Goal: Task Accomplishment & Management: Manage account settings

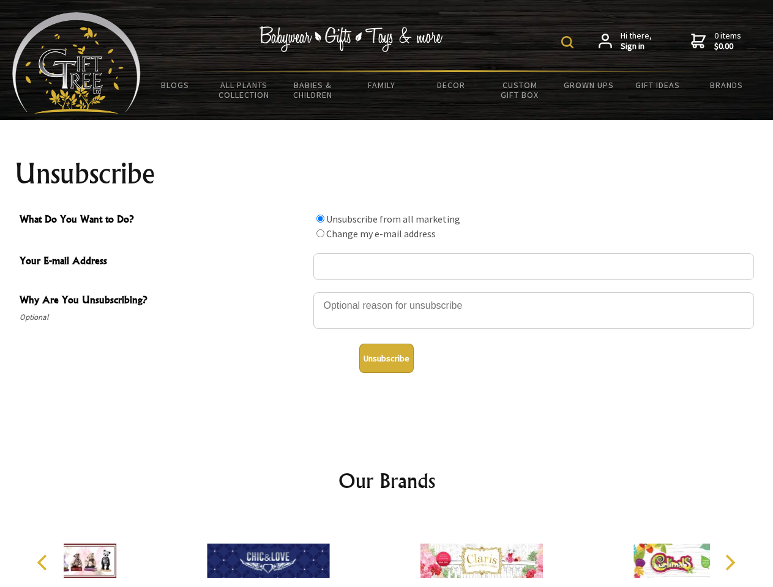
click at [569, 42] on img at bounding box center [567, 42] width 12 height 12
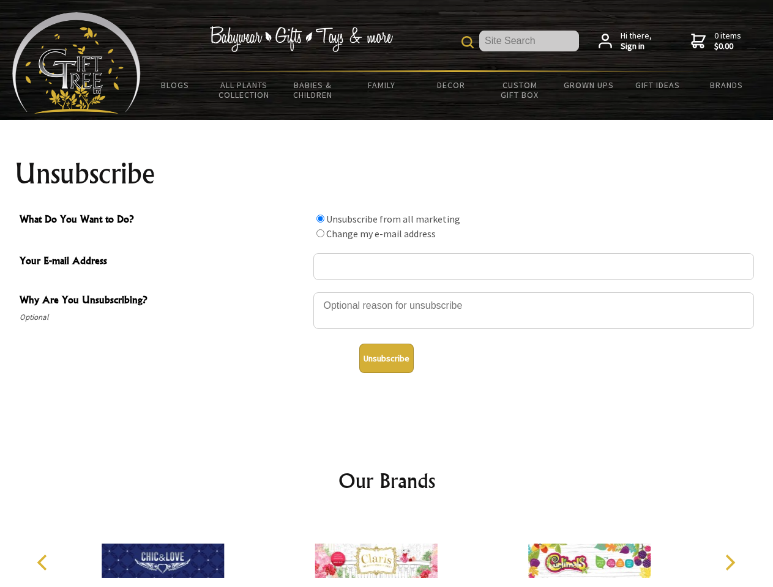
click at [387, 292] on div at bounding box center [533, 312] width 441 height 43
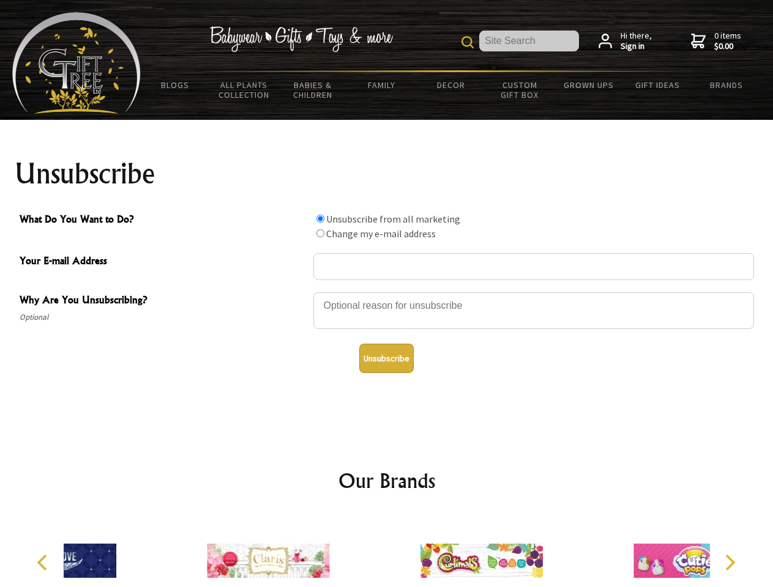
click at [320, 218] on input "What Do You Want to Do?" at bounding box center [320, 219] width 8 height 8
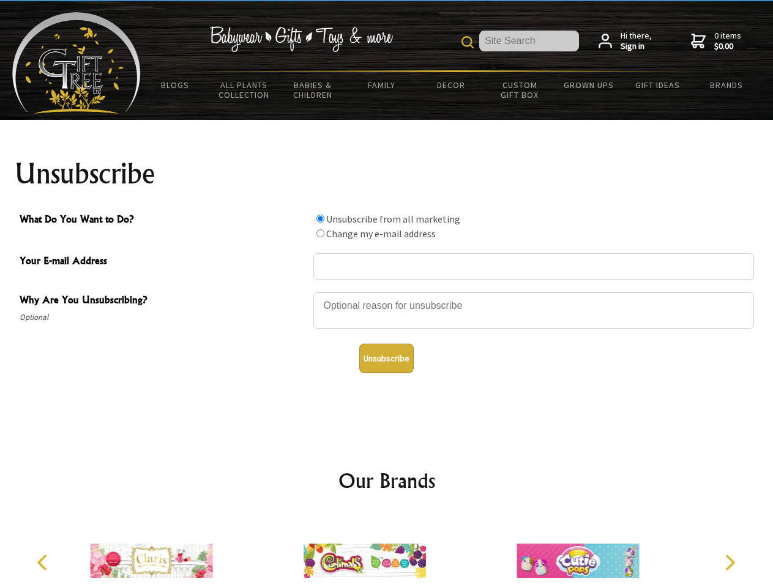
click at [320, 233] on input "What Do You Want to Do?" at bounding box center [320, 233] width 8 height 8
click at [386, 359] on button "Unsubscribe" at bounding box center [386, 358] width 54 height 29
radio input "true"
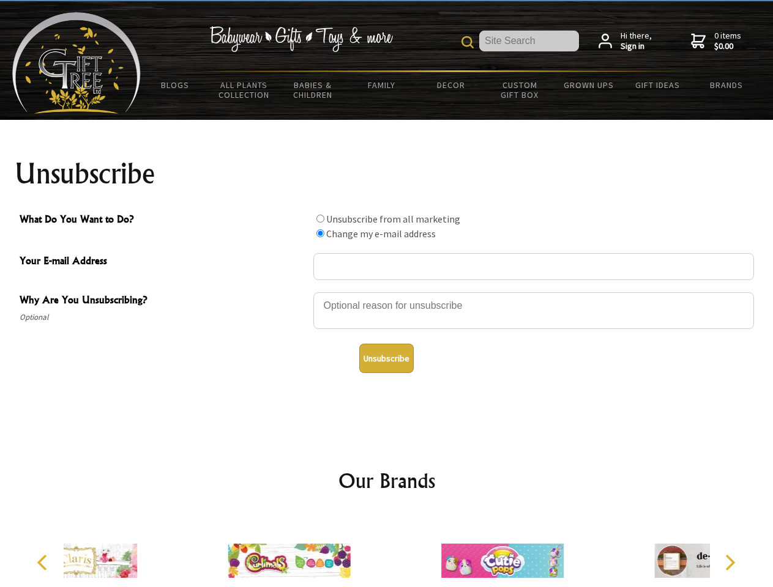
click at [387, 551] on div at bounding box center [288, 562] width 213 height 95
click at [44, 563] on icon "Previous" at bounding box center [43, 563] width 16 height 16
click at [729, 563] on icon "Next" at bounding box center [729, 563] width 16 height 16
